Goal: Task Accomplishment & Management: Use online tool/utility

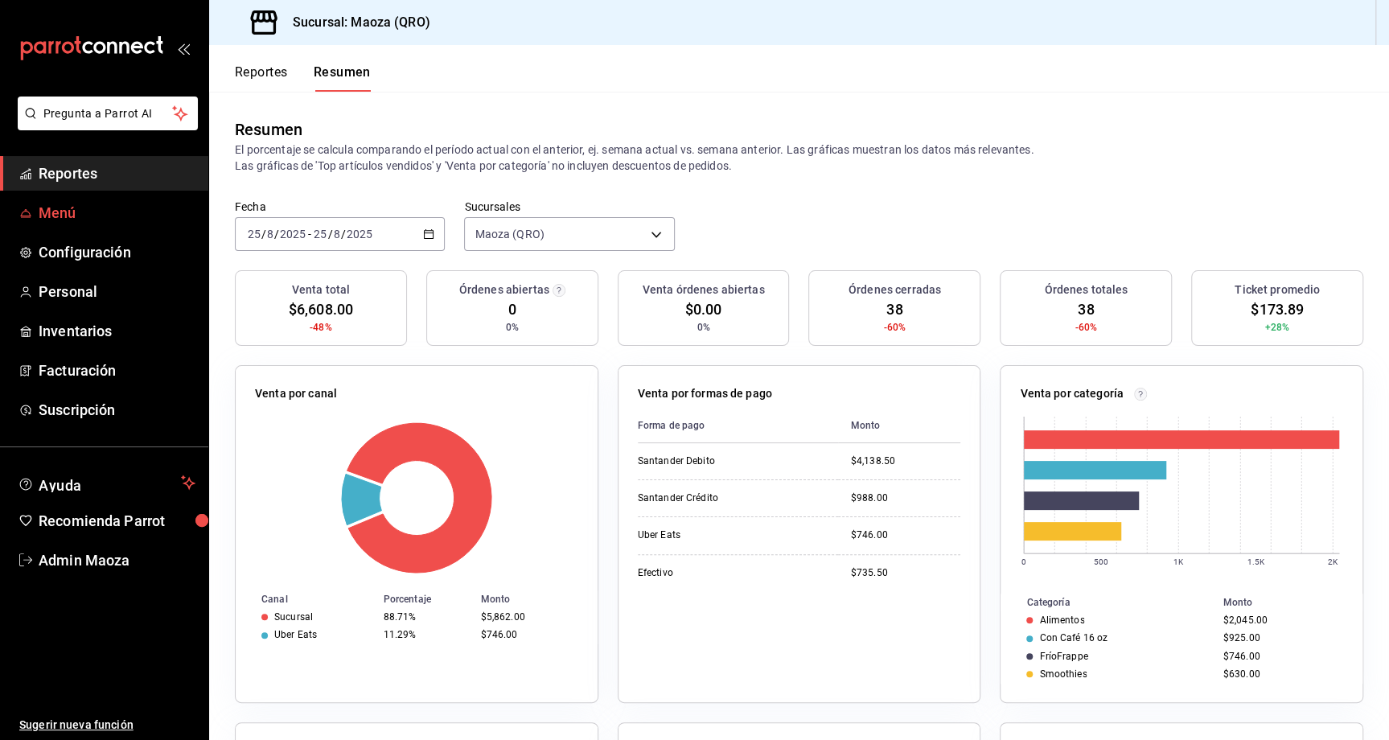
click at [55, 216] on span "Menú" at bounding box center [117, 213] width 157 height 22
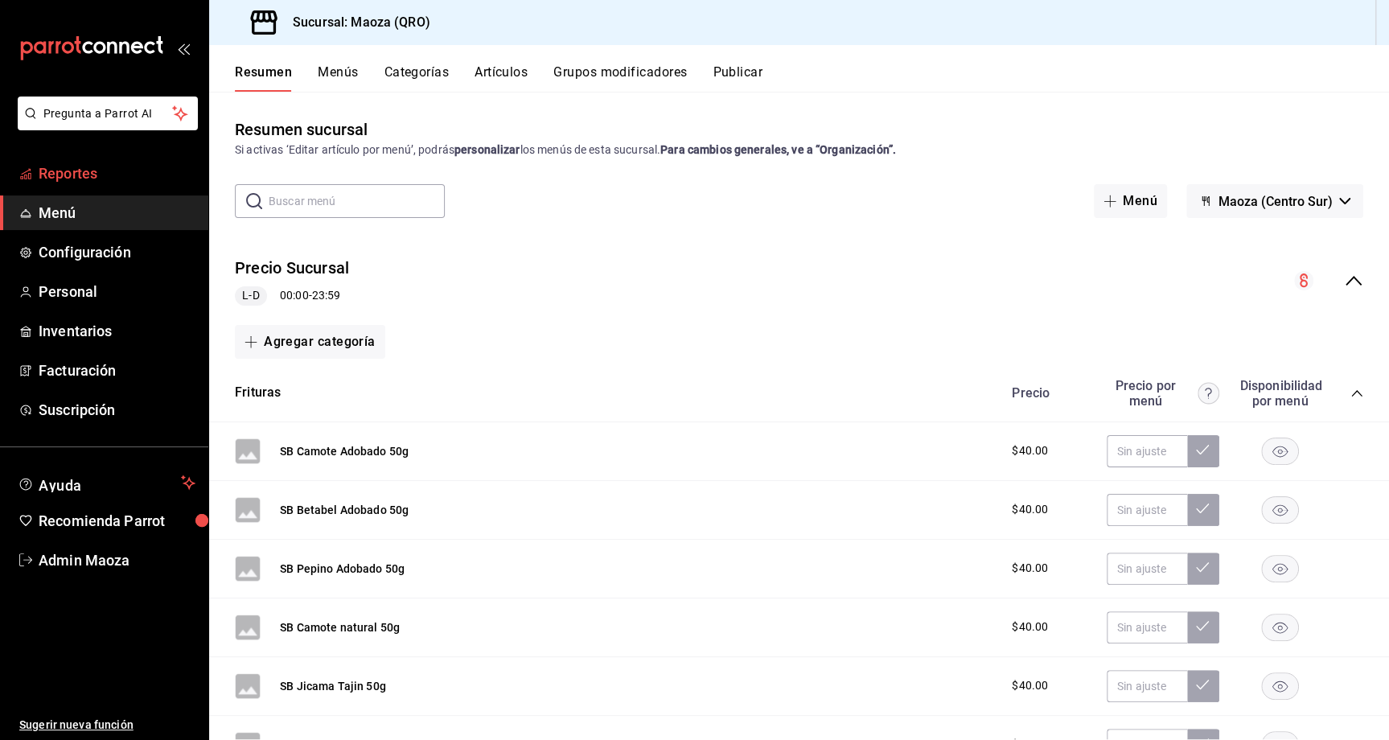
click at [76, 182] on span "Reportes" at bounding box center [117, 173] width 157 height 22
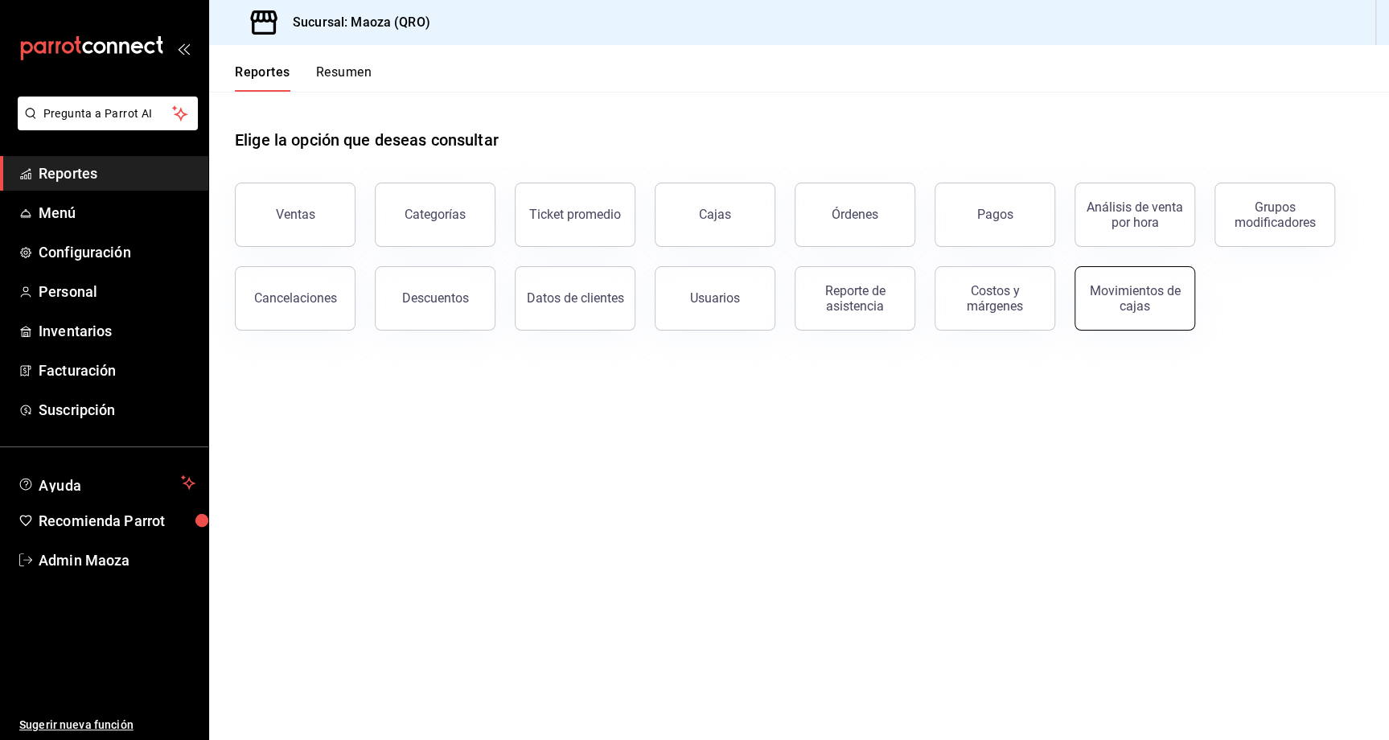
click at [1153, 291] on div "Movimientos de cajas" at bounding box center [1135, 298] width 100 height 31
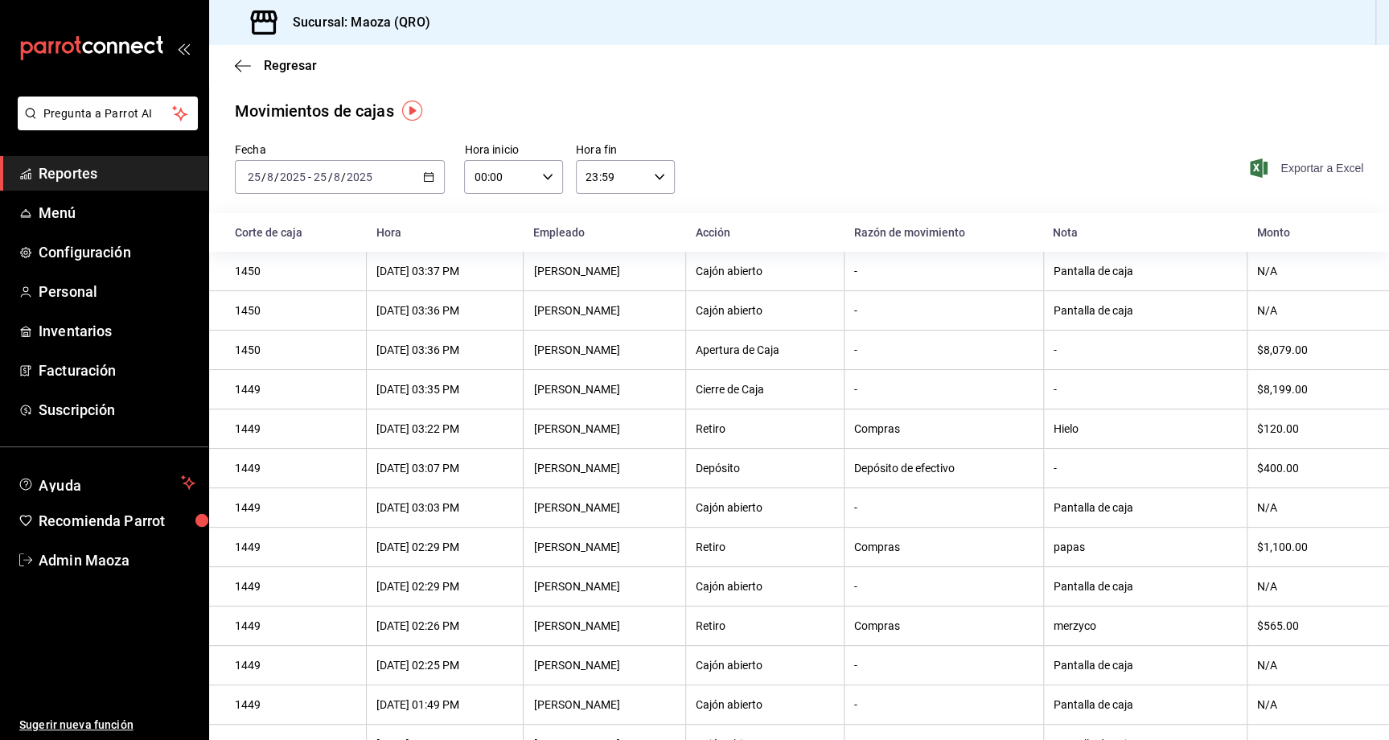
click at [1324, 167] on span "Exportar a Excel" at bounding box center [1308, 167] width 110 height 19
click at [1253, 158] on button "Exportar a Excel" at bounding box center [1308, 167] width 110 height 19
click at [247, 62] on icon "button" at bounding box center [243, 66] width 16 height 14
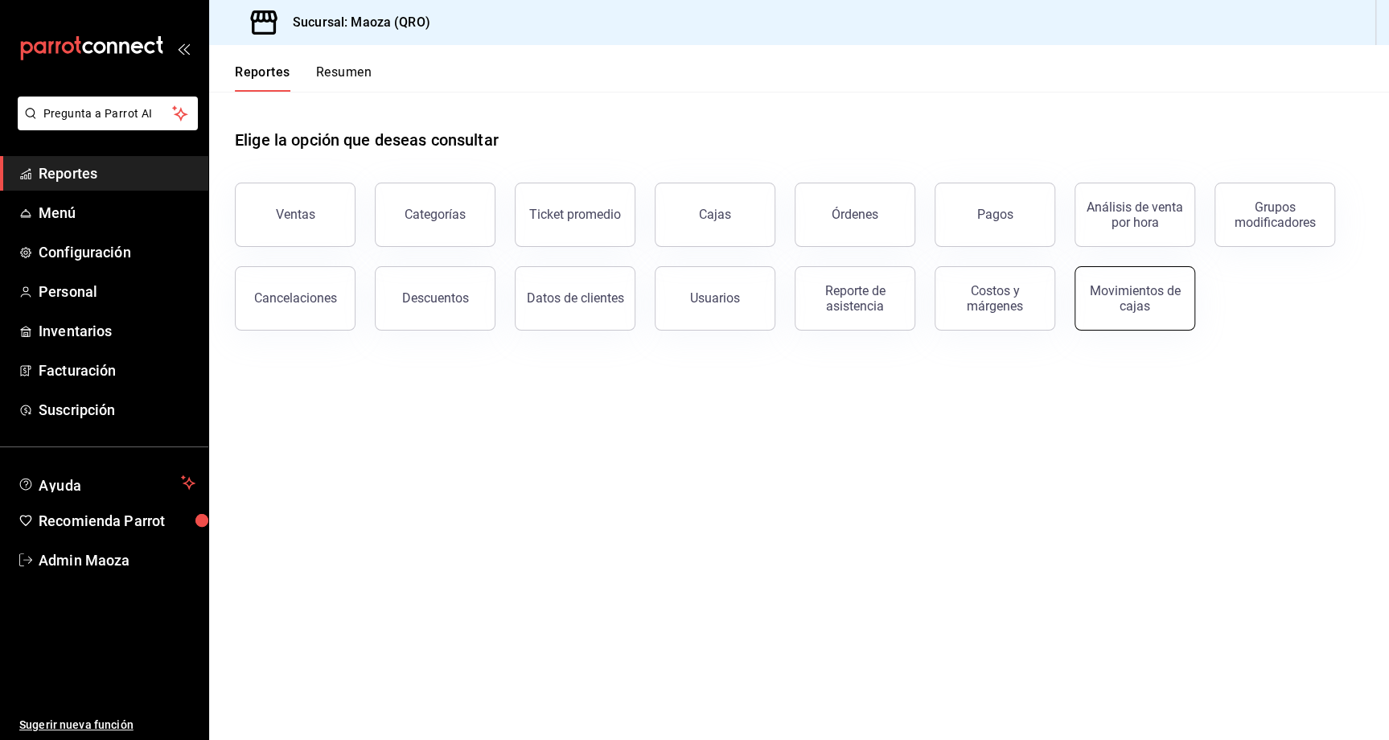
click at [1155, 296] on div "Movimientos de cajas" at bounding box center [1135, 298] width 100 height 31
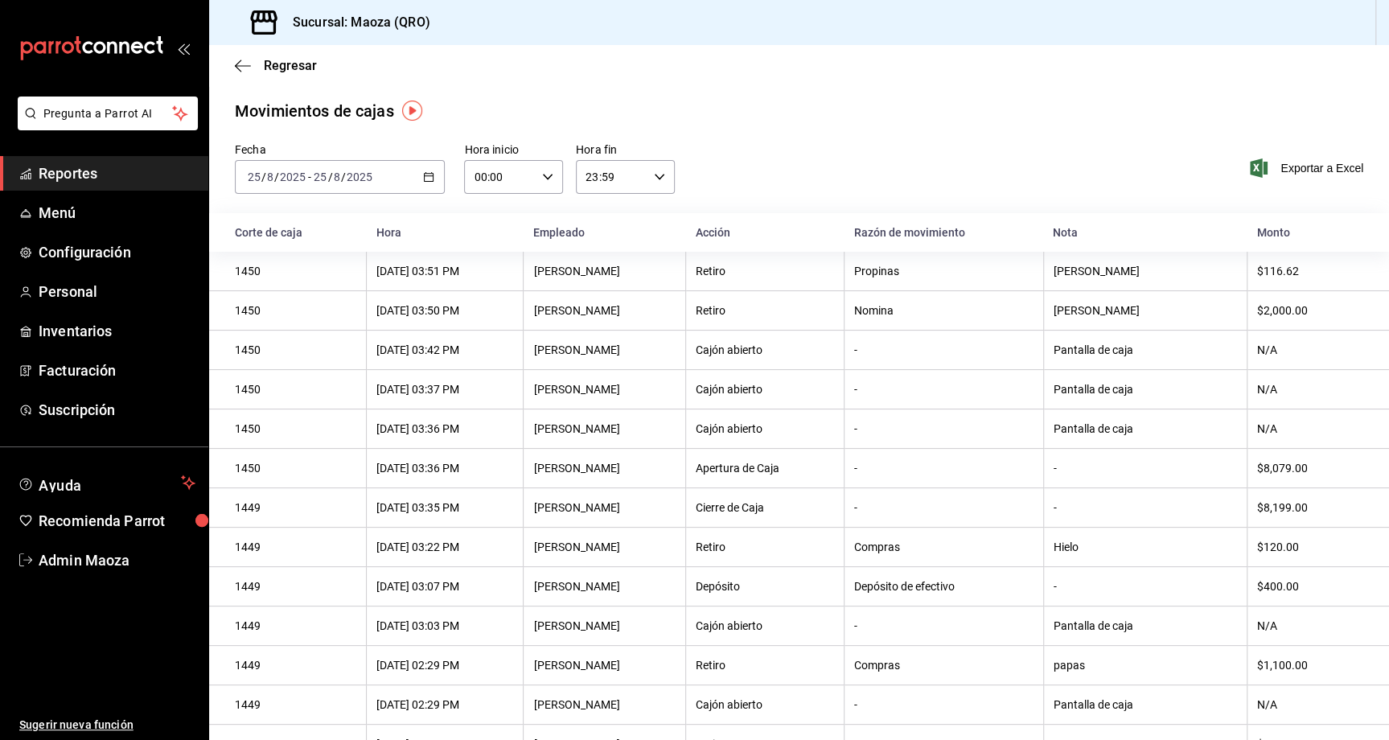
click at [426, 183] on div "[DATE] [DATE] - [DATE] [DATE]" at bounding box center [340, 177] width 210 height 34
click at [333, 400] on span "Rango de fechas" at bounding box center [310, 406] width 125 height 17
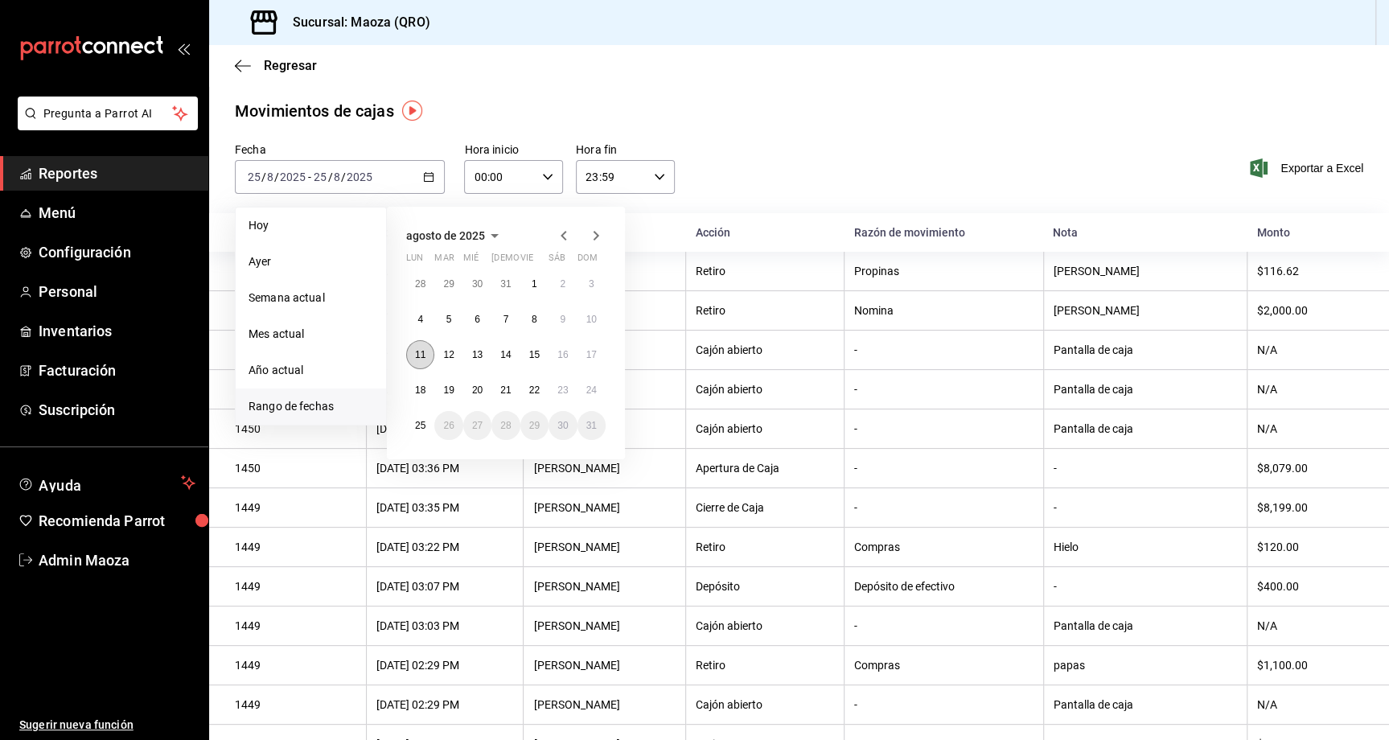
click at [420, 354] on abbr "11" at bounding box center [420, 354] width 10 height 11
click at [423, 425] on abbr "25" at bounding box center [420, 425] width 10 height 11
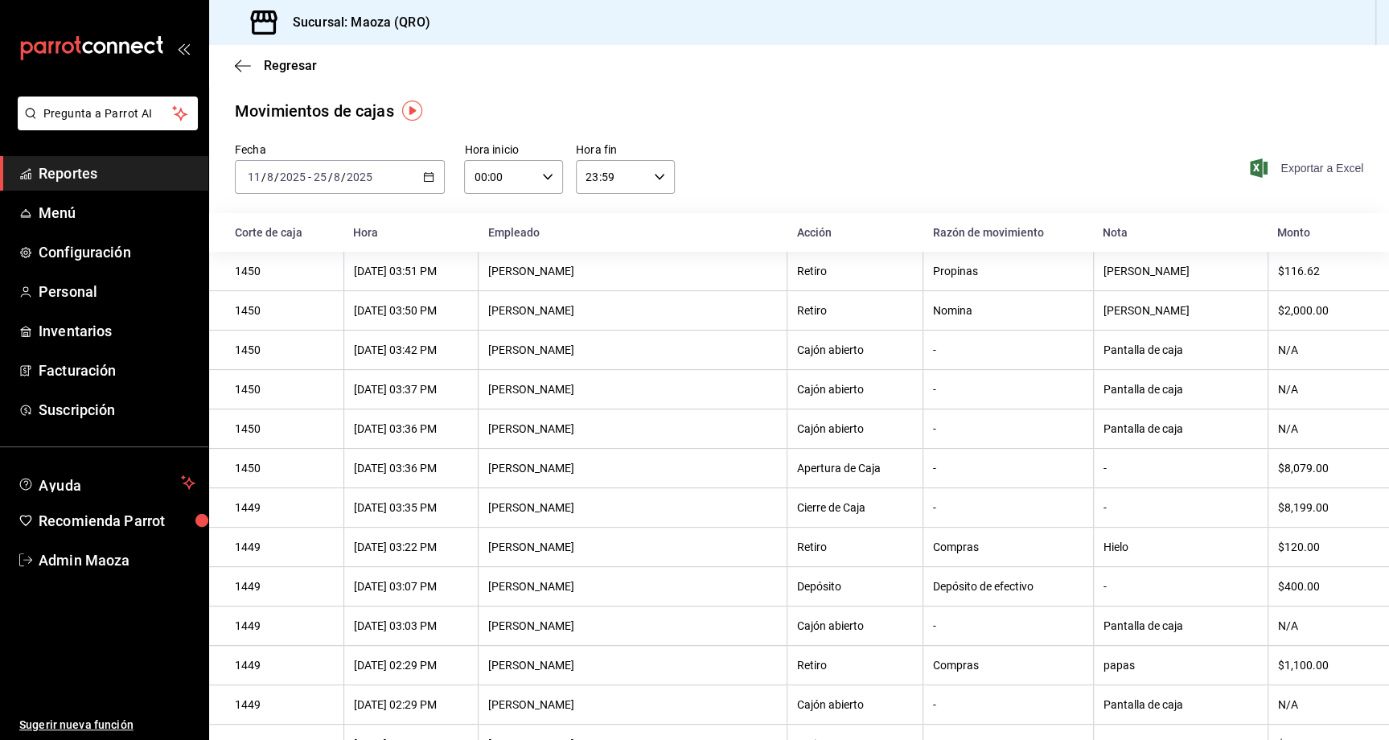
click at [1325, 170] on span "Exportar a Excel" at bounding box center [1308, 167] width 110 height 19
click at [1329, 171] on span "Exportar a Excel" at bounding box center [1308, 167] width 110 height 19
click at [429, 180] on \(Stroke\) "button" at bounding box center [429, 177] width 10 height 9
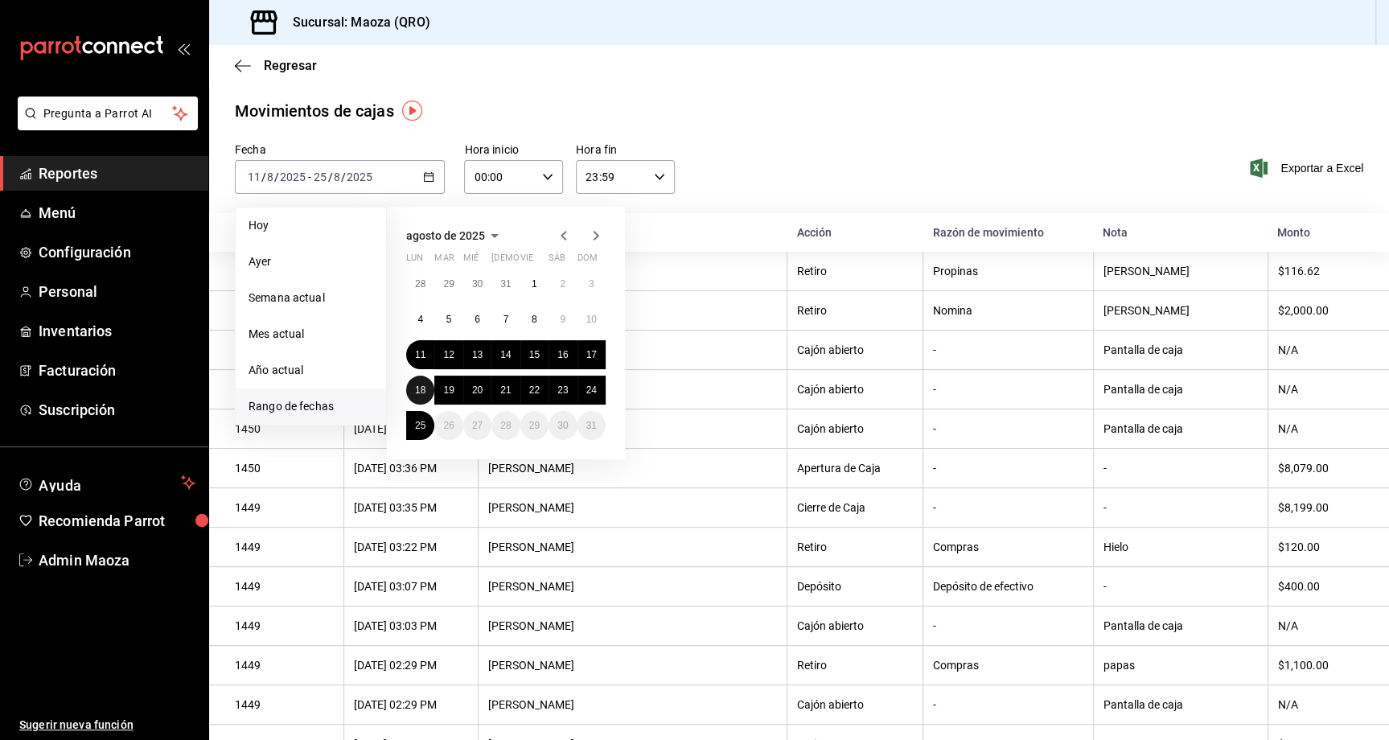
click at [421, 388] on abbr "18" at bounding box center [420, 389] width 10 height 11
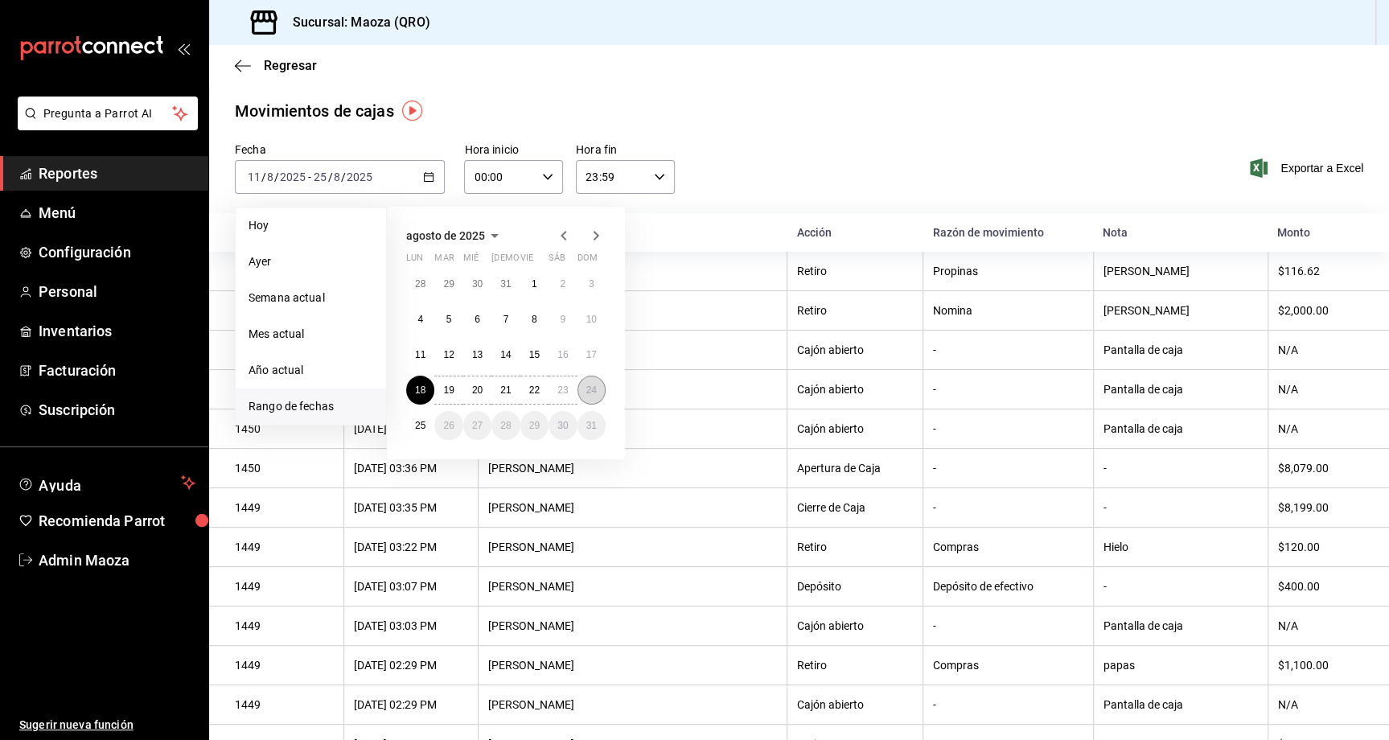
click at [587, 388] on abbr "24" at bounding box center [591, 389] width 10 height 11
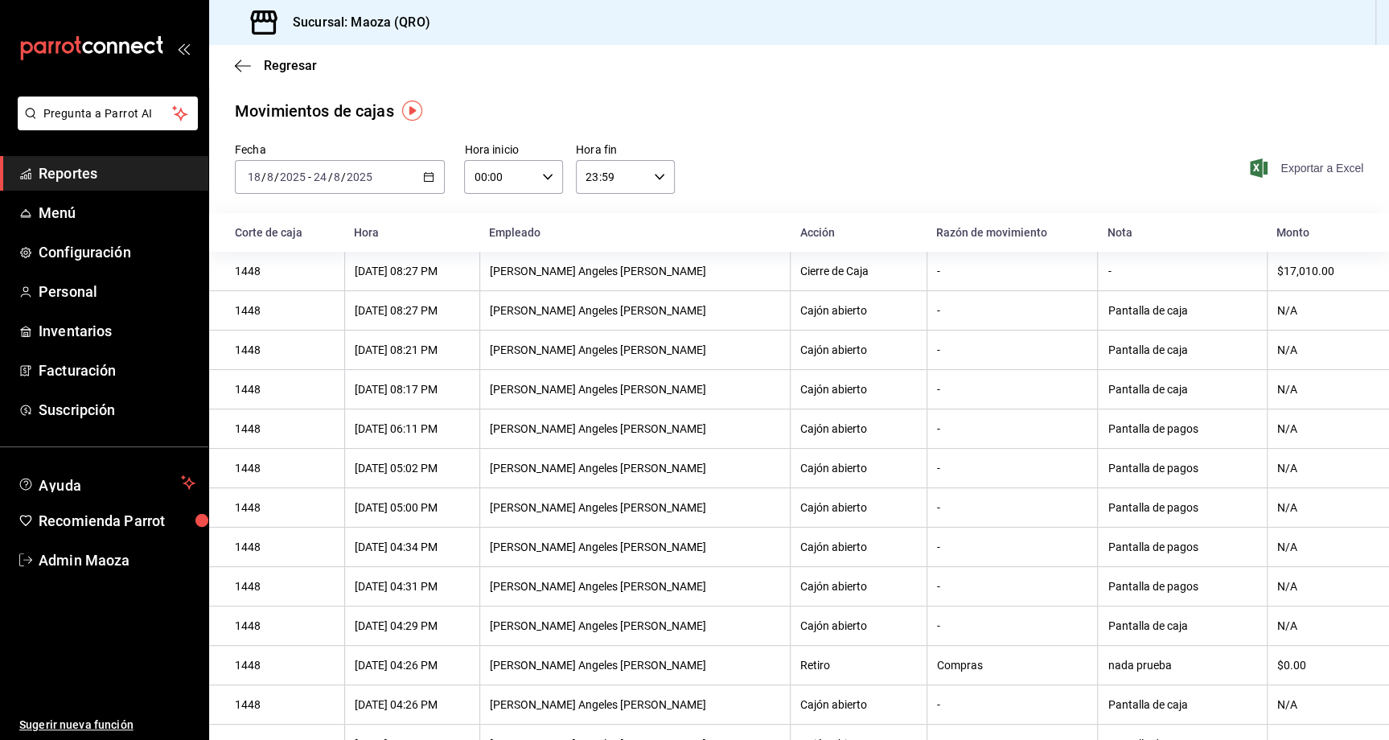
click at [1326, 168] on span "Exportar a Excel" at bounding box center [1308, 167] width 110 height 19
click at [430, 181] on icon "button" at bounding box center [428, 176] width 11 height 11
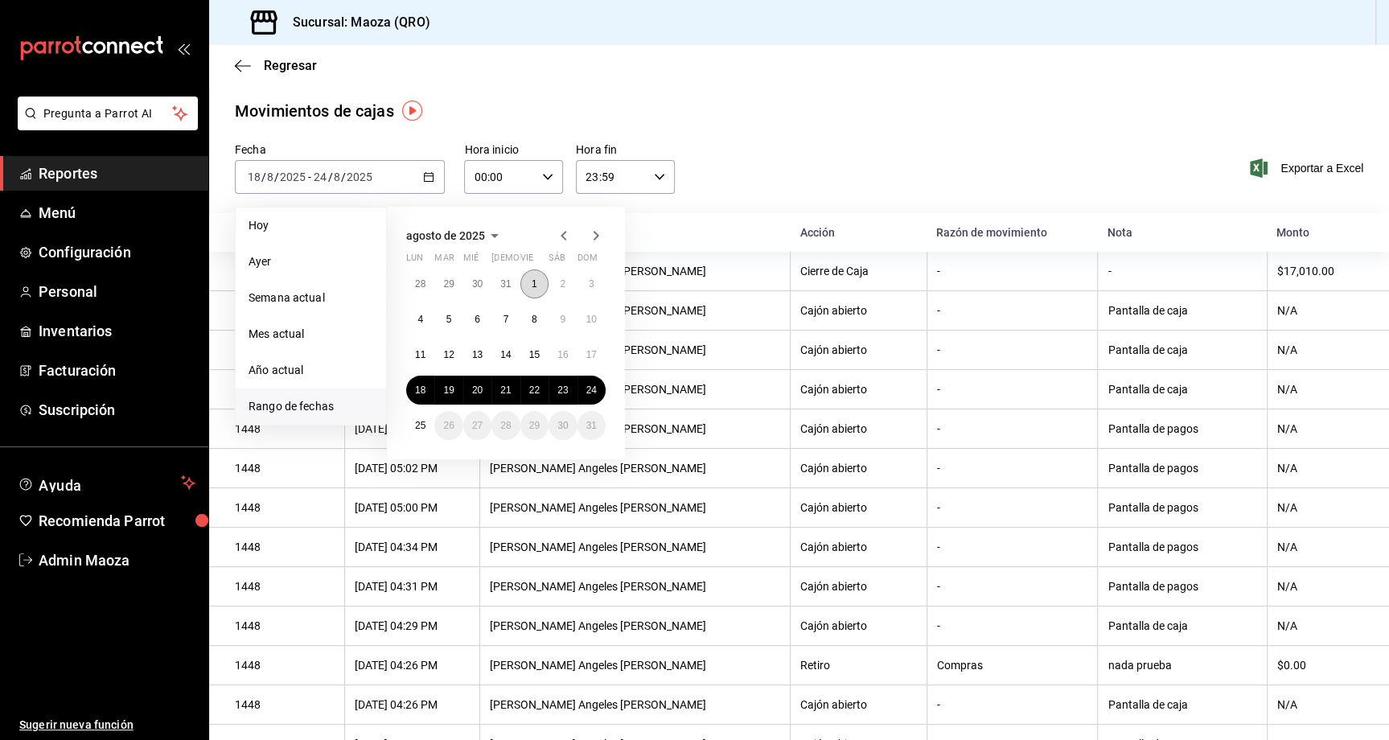
click at [535, 285] on abbr "1" at bounding box center [535, 283] width 6 height 11
click at [589, 357] on abbr "17" at bounding box center [591, 354] width 10 height 11
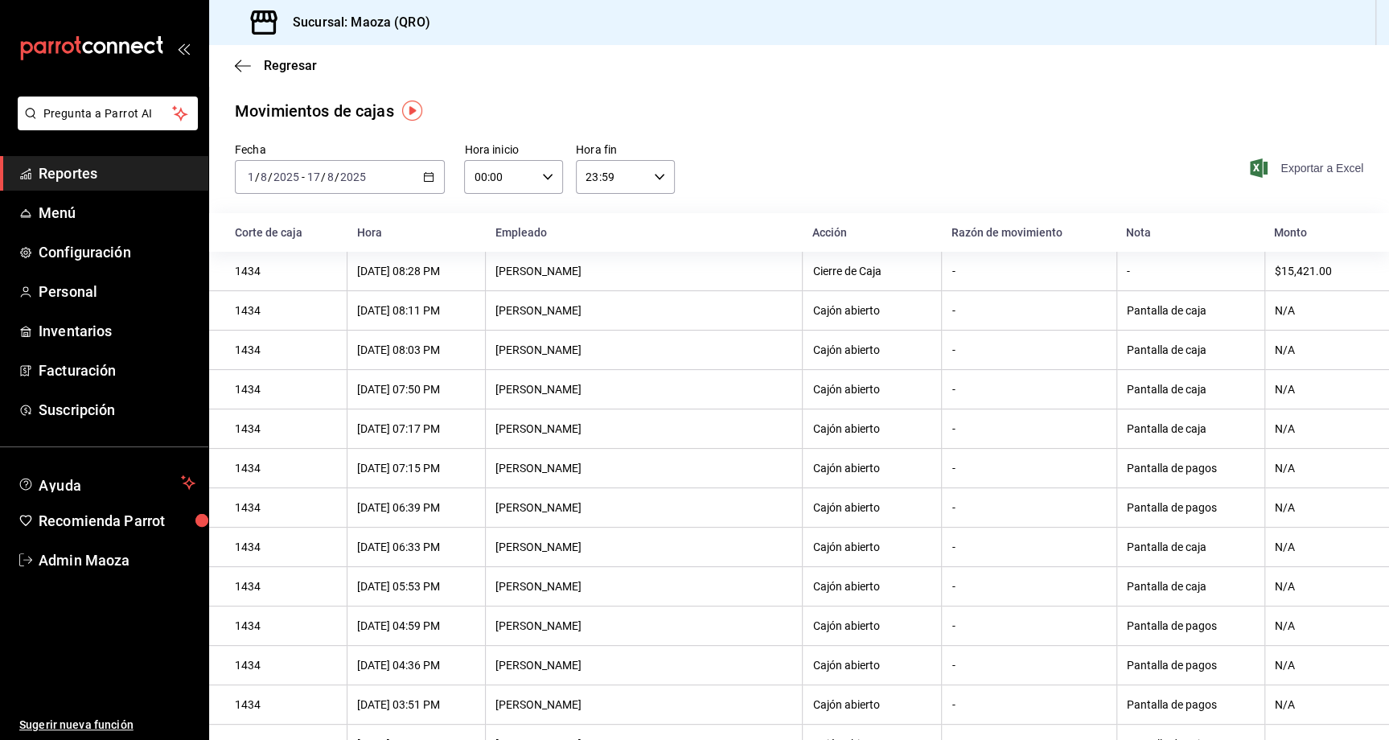
click at [1320, 174] on span "Exportar a Excel" at bounding box center [1308, 167] width 110 height 19
